Goal: Task Accomplishment & Management: Use online tool/utility

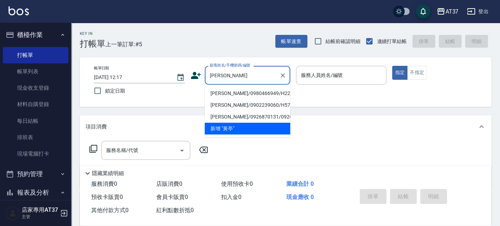
click at [221, 90] on li "黃亭瑋/0980466949/H223" at bounding box center [248, 94] width 86 height 12
type input "黃亭瑋/0980466949/H223"
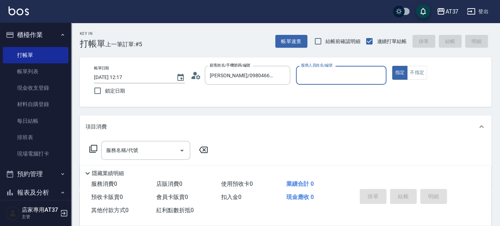
type input "Hannah-4"
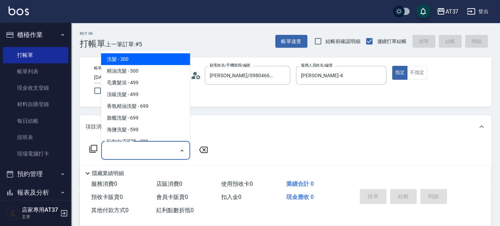
click at [155, 152] on input "服務名稱/代號" at bounding box center [140, 150] width 72 height 12
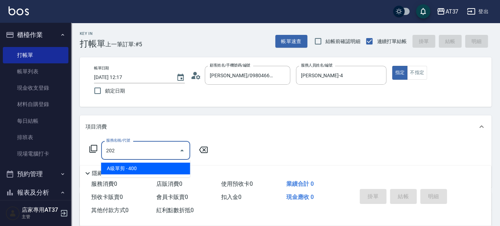
type input "A級單剪(202)"
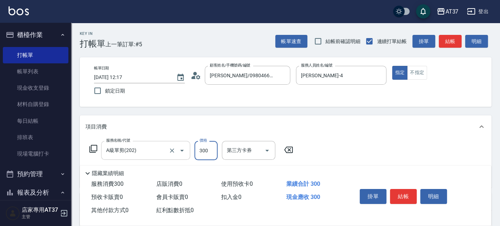
type input "300"
click at [400, 193] on button "結帳" at bounding box center [403, 196] width 27 height 15
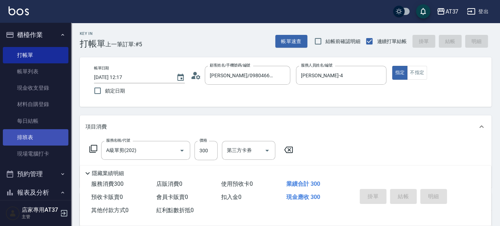
type input "2025/10/05 12:57"
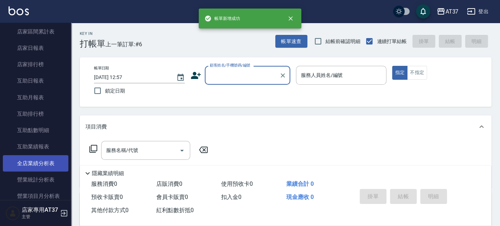
scroll to position [237, 0]
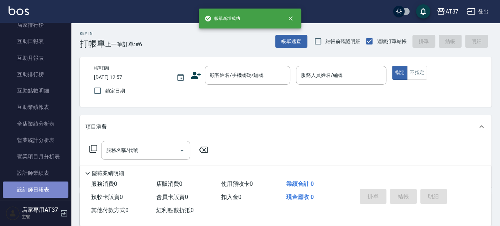
click at [46, 186] on link "設計師日報表" at bounding box center [36, 190] width 66 height 16
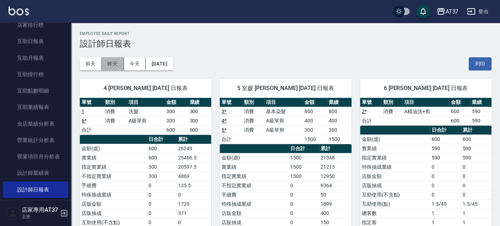
click at [118, 62] on button "昨天" at bounding box center [113, 63] width 22 height 13
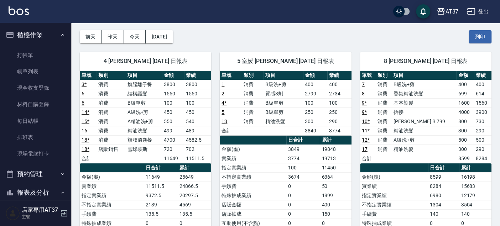
scroll to position [40, 0]
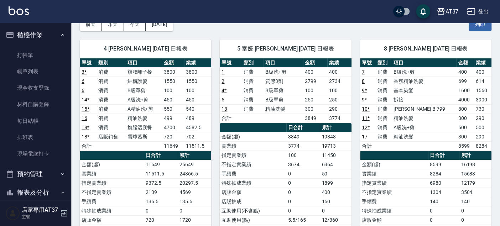
click at [140, 21] on div "AT37 登出" at bounding box center [250, 11] width 500 height 23
click at [136, 26] on button "今天" at bounding box center [135, 24] width 22 height 13
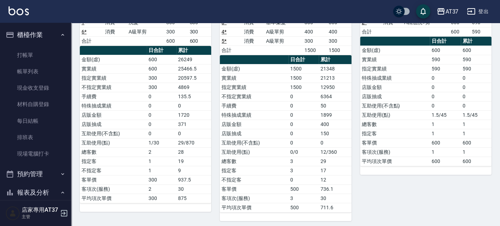
scroll to position [90, 0]
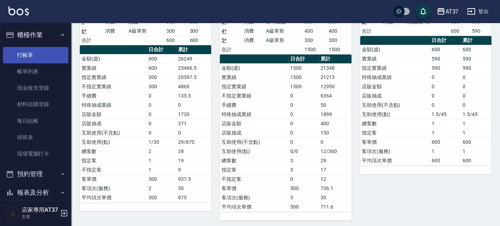
click at [30, 57] on link "打帳單" at bounding box center [36, 55] width 66 height 16
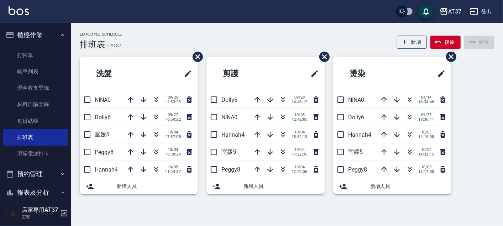
scroll to position [83, 0]
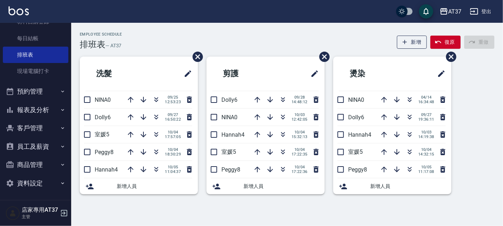
click at [29, 128] on button "客戶管理" at bounding box center [36, 128] width 66 height 19
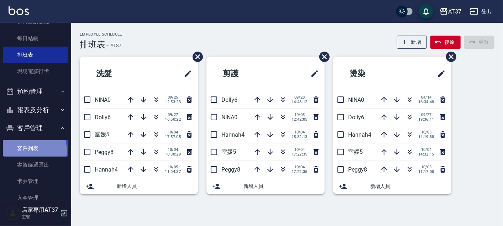
click at [29, 151] on link "客戶列表" at bounding box center [36, 148] width 66 height 16
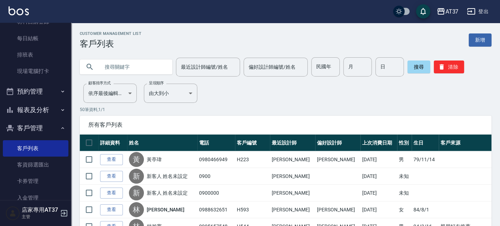
click at [139, 69] on input "text" at bounding box center [133, 66] width 67 height 19
click at [137, 71] on input "text" at bounding box center [133, 66] width 67 height 19
type input "[PERSON_NAME]"
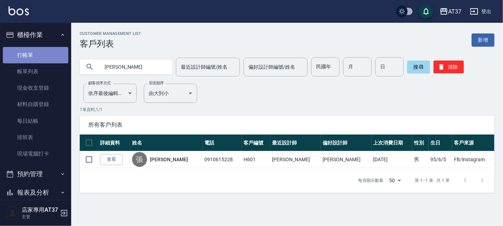
click at [44, 54] on link "打帳單" at bounding box center [36, 55] width 66 height 16
